Goal: Task Accomplishment & Management: Use online tool/utility

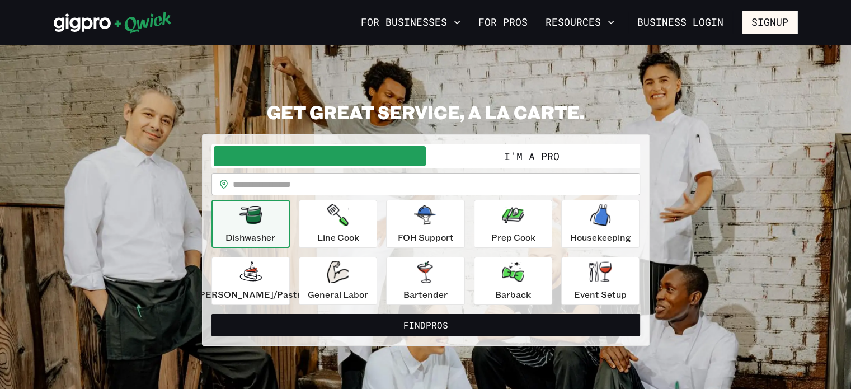
click at [370, 173] on input "text" at bounding box center [436, 184] width 407 height 22
type input "*****"
click at [211, 314] on button "Find Pros" at bounding box center [425, 325] width 428 height 22
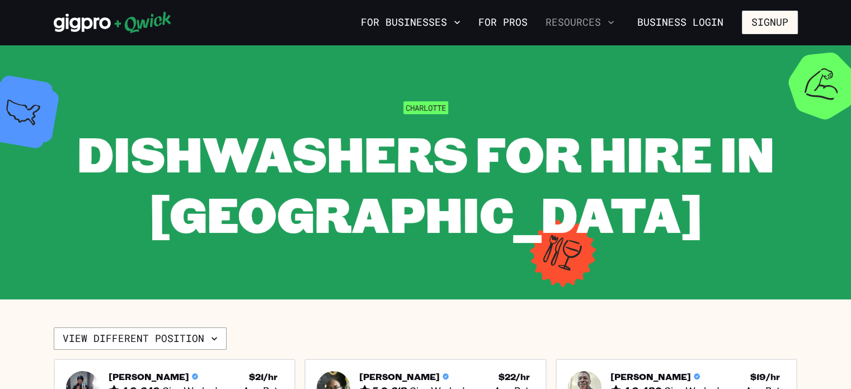
click at [585, 31] on button "Resources" at bounding box center [580, 22] width 78 height 19
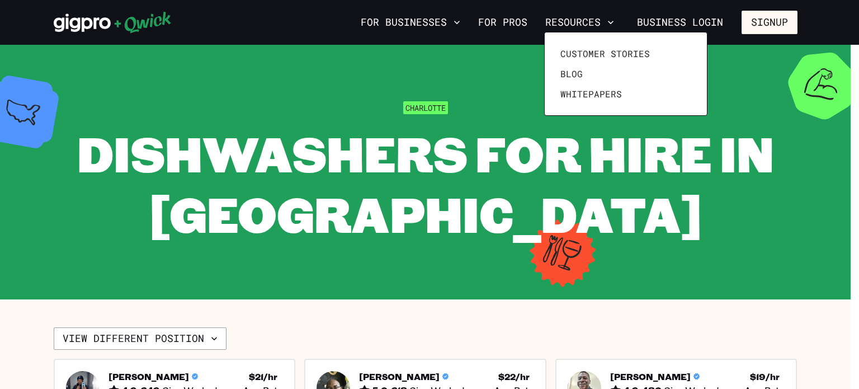
click at [444, 24] on div at bounding box center [429, 194] width 859 height 389
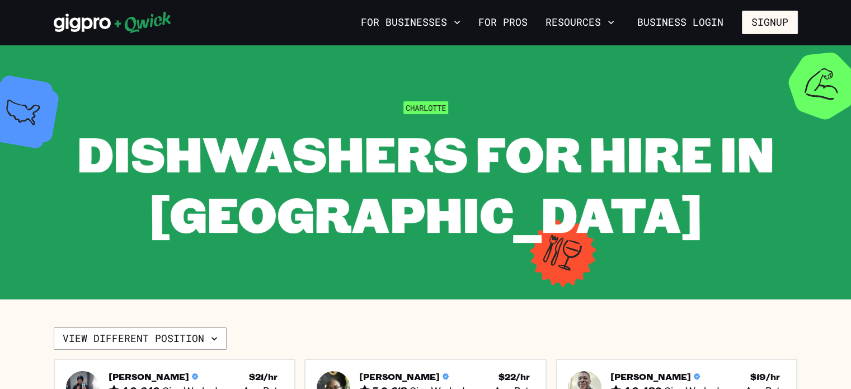
click at [444, 24] on button "For Businesses" at bounding box center [410, 22] width 109 height 19
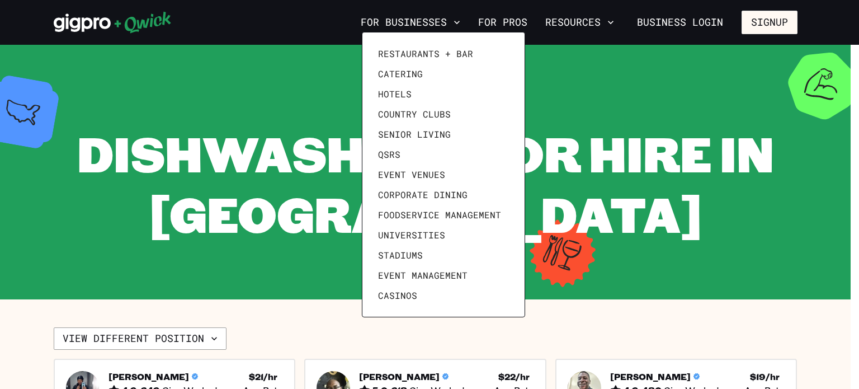
drag, startPoint x: 444, startPoint y: 24, endPoint x: 486, endPoint y: 15, distance: 43.0
click at [486, 15] on div at bounding box center [429, 194] width 859 height 389
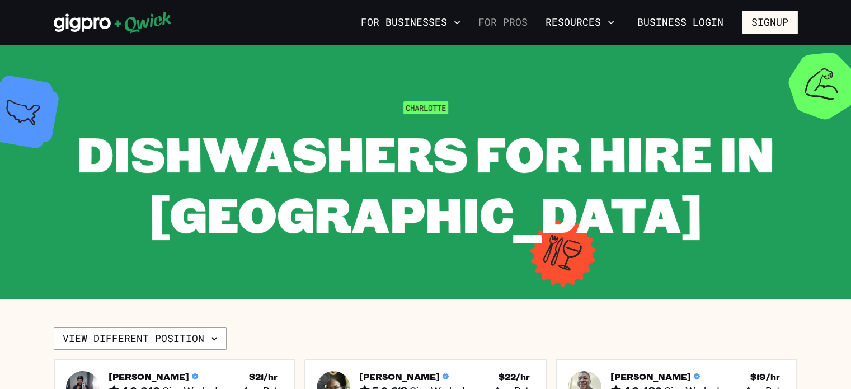
click at [487, 16] on link "For Pros" at bounding box center [503, 22] width 58 height 19
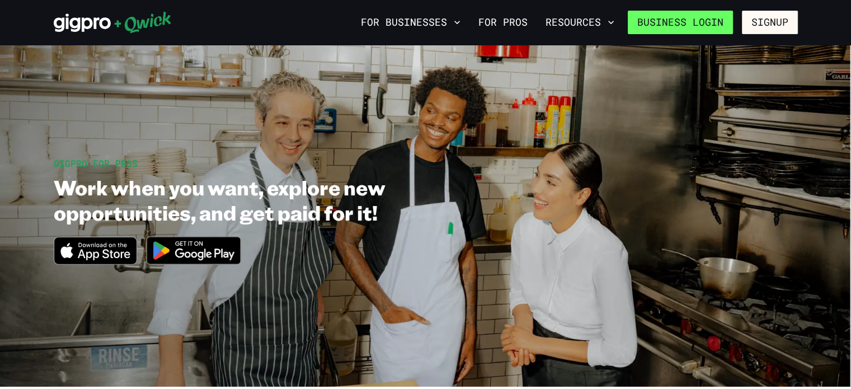
click at [677, 27] on link "Business Login" at bounding box center [680, 22] width 105 height 23
